Goal: Information Seeking & Learning: Learn about a topic

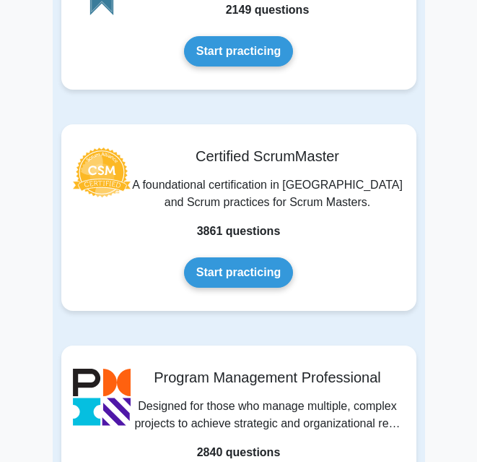
scroll to position [1136, 0]
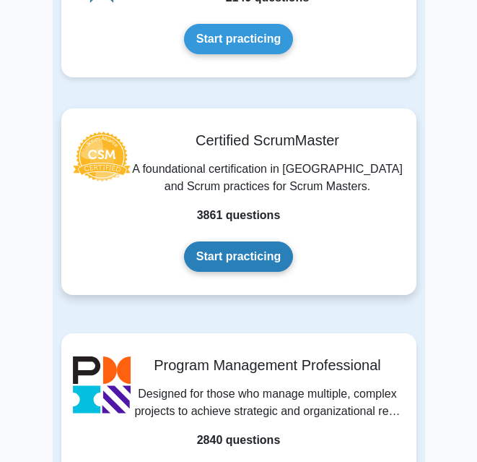
click at [220, 264] on link "Start practicing" at bounding box center [238, 256] width 109 height 30
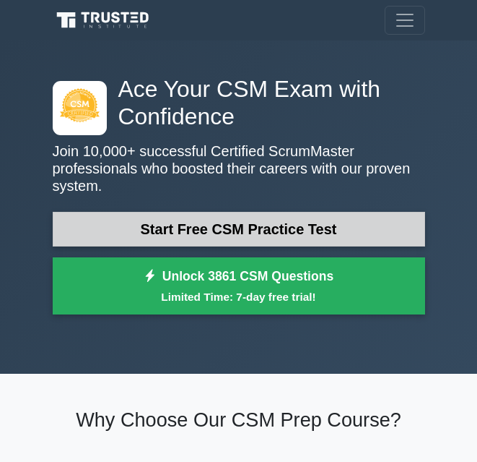
click at [165, 212] on link "Start Free CSM Practice Test" at bounding box center [239, 229] width 373 height 35
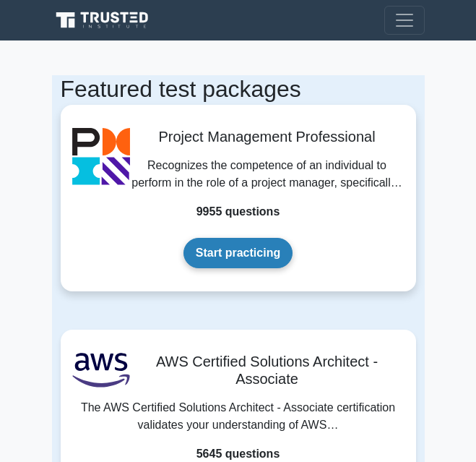
click at [233, 248] on link "Start practicing" at bounding box center [237, 253] width 109 height 30
